Goal: Use online tool/utility

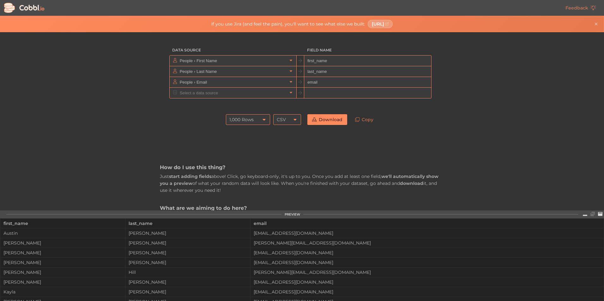
click at [255, 121] on div "1,000 Rows" at bounding box center [248, 119] width 44 height 11
click at [244, 160] on li "10,000 Rows" at bounding box center [246, 162] width 44 height 11
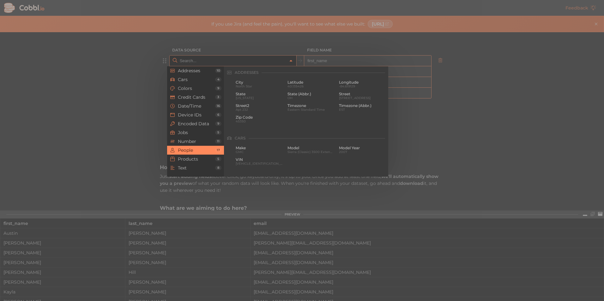
click at [190, 61] on input "text" at bounding box center [232, 61] width 109 height 10
click at [98, 91] on div at bounding box center [302, 150] width 604 height 301
type input "People › First Name"
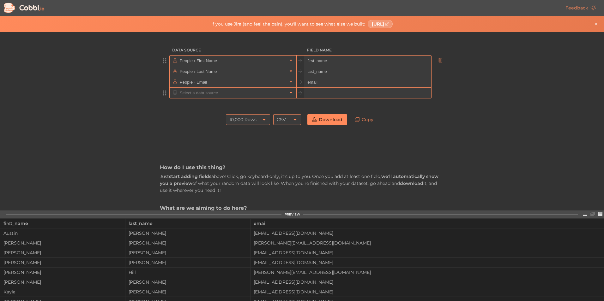
click at [287, 95] on link at bounding box center [291, 93] width 8 height 6
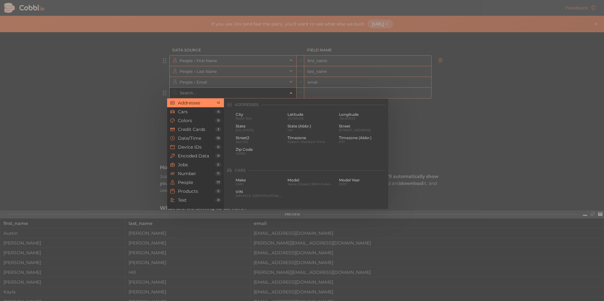
click at [134, 77] on div at bounding box center [302, 150] width 604 height 301
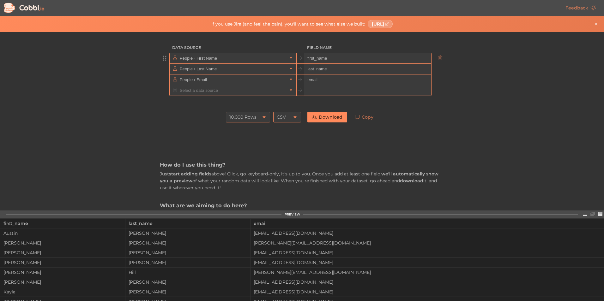
scroll to position [0, 0]
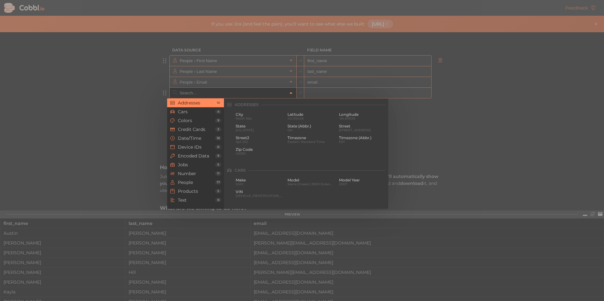
click at [290, 92] on icon at bounding box center [291, 93] width 4 height 4
click at [205, 184] on span "People" at bounding box center [196, 182] width 37 height 5
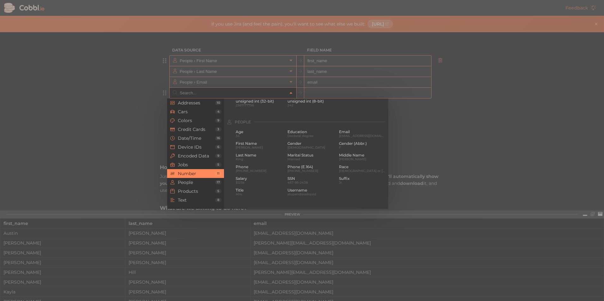
scroll to position [471, 0]
click at [462, 132] on div at bounding box center [302, 150] width 604 height 301
